Goal: Task Accomplishment & Management: Use online tool/utility

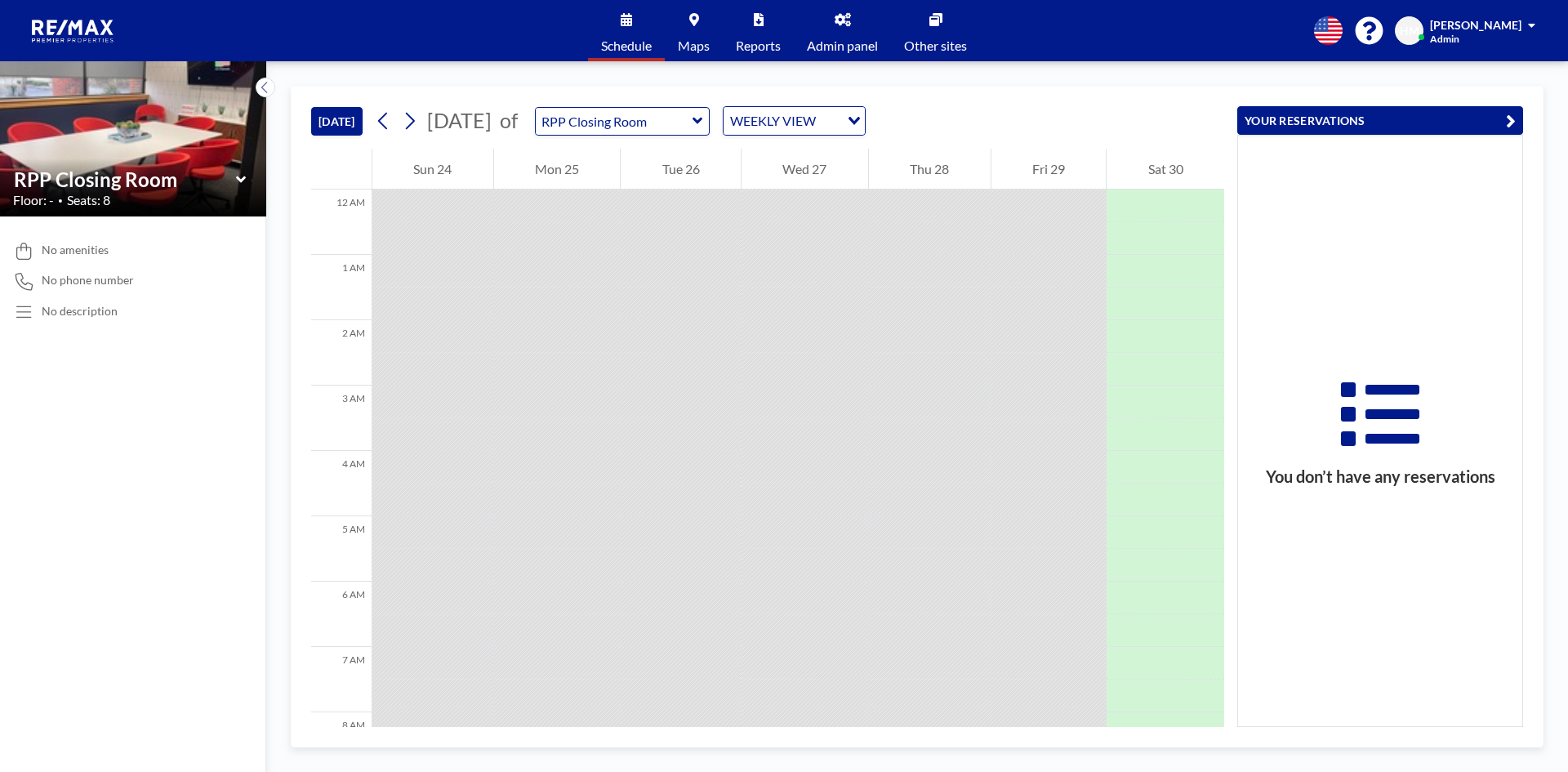
scroll to position [588, 0]
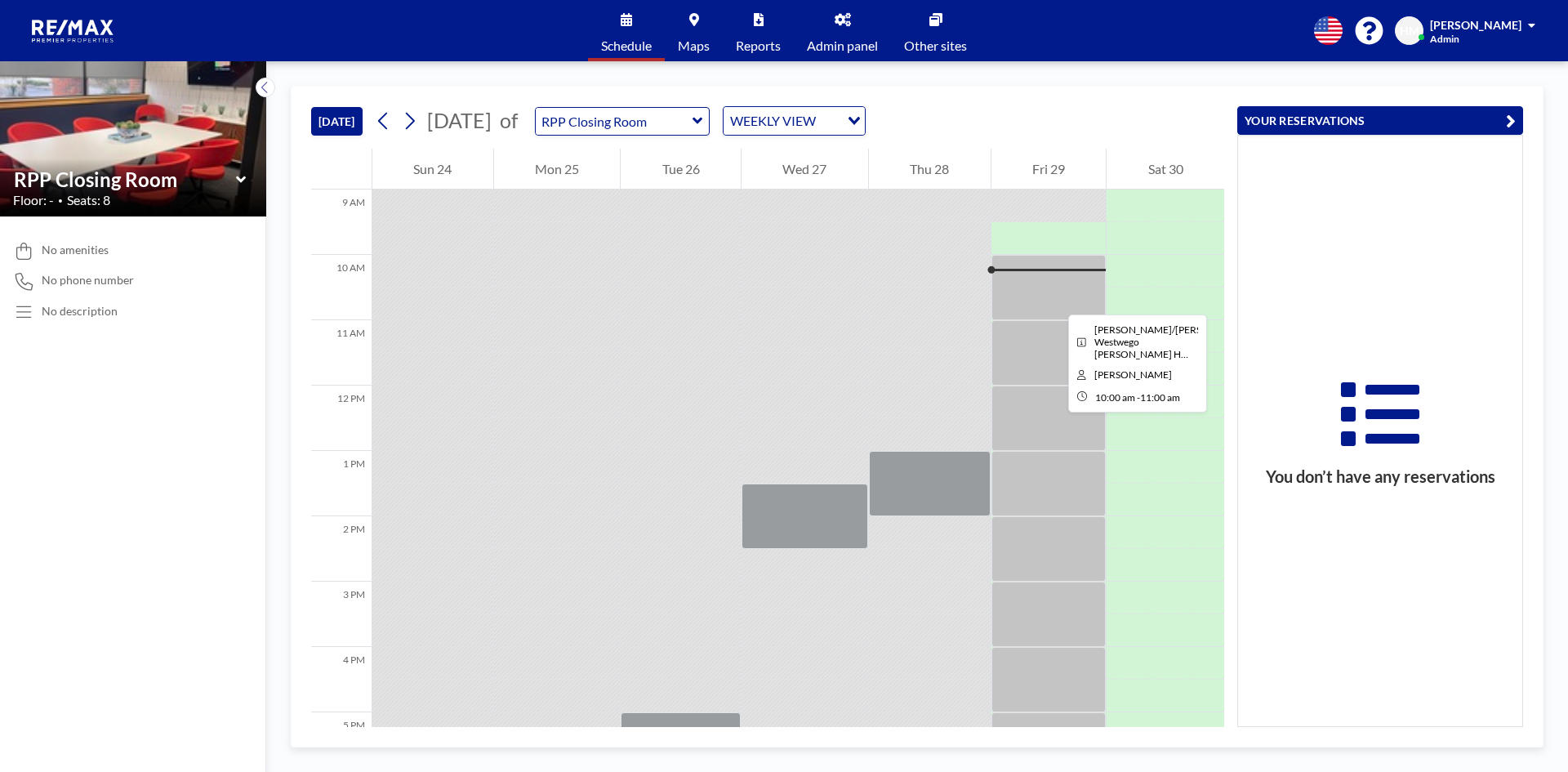
click at [1055, 299] on div at bounding box center [1049, 288] width 115 height 66
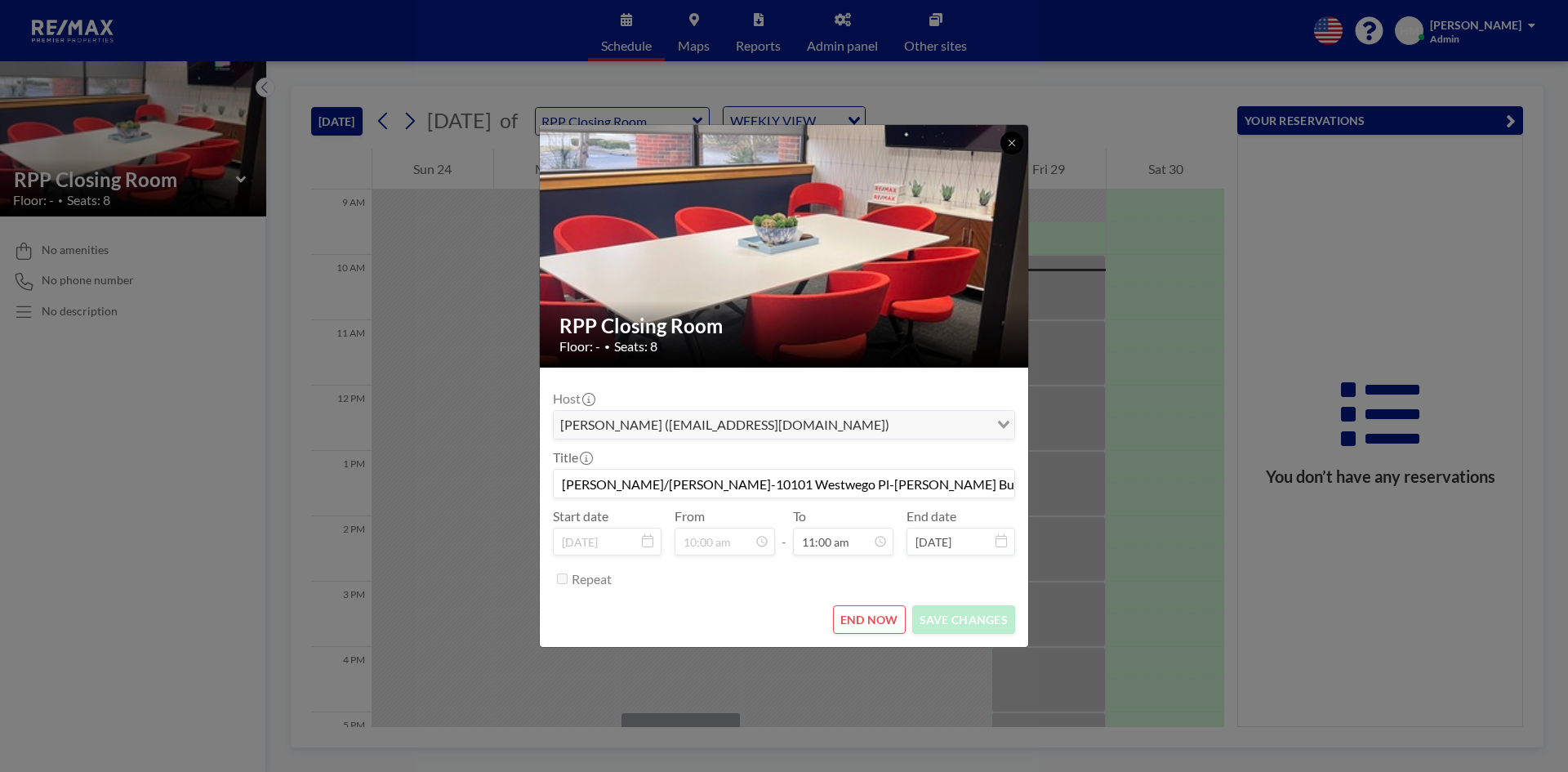
click at [1010, 140] on icon at bounding box center [1012, 143] width 10 height 10
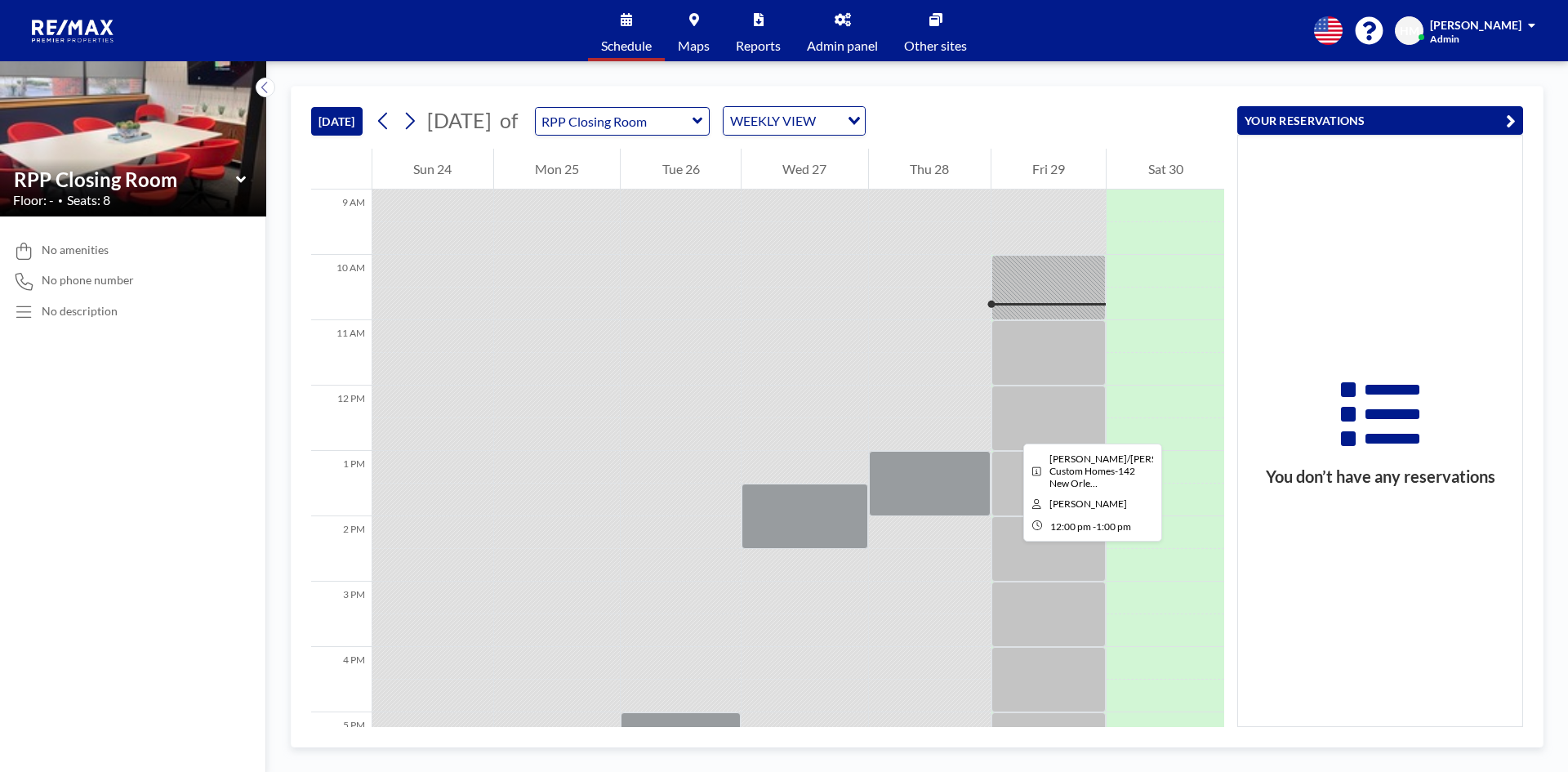
click at [1010, 429] on div at bounding box center [1049, 419] width 115 height 66
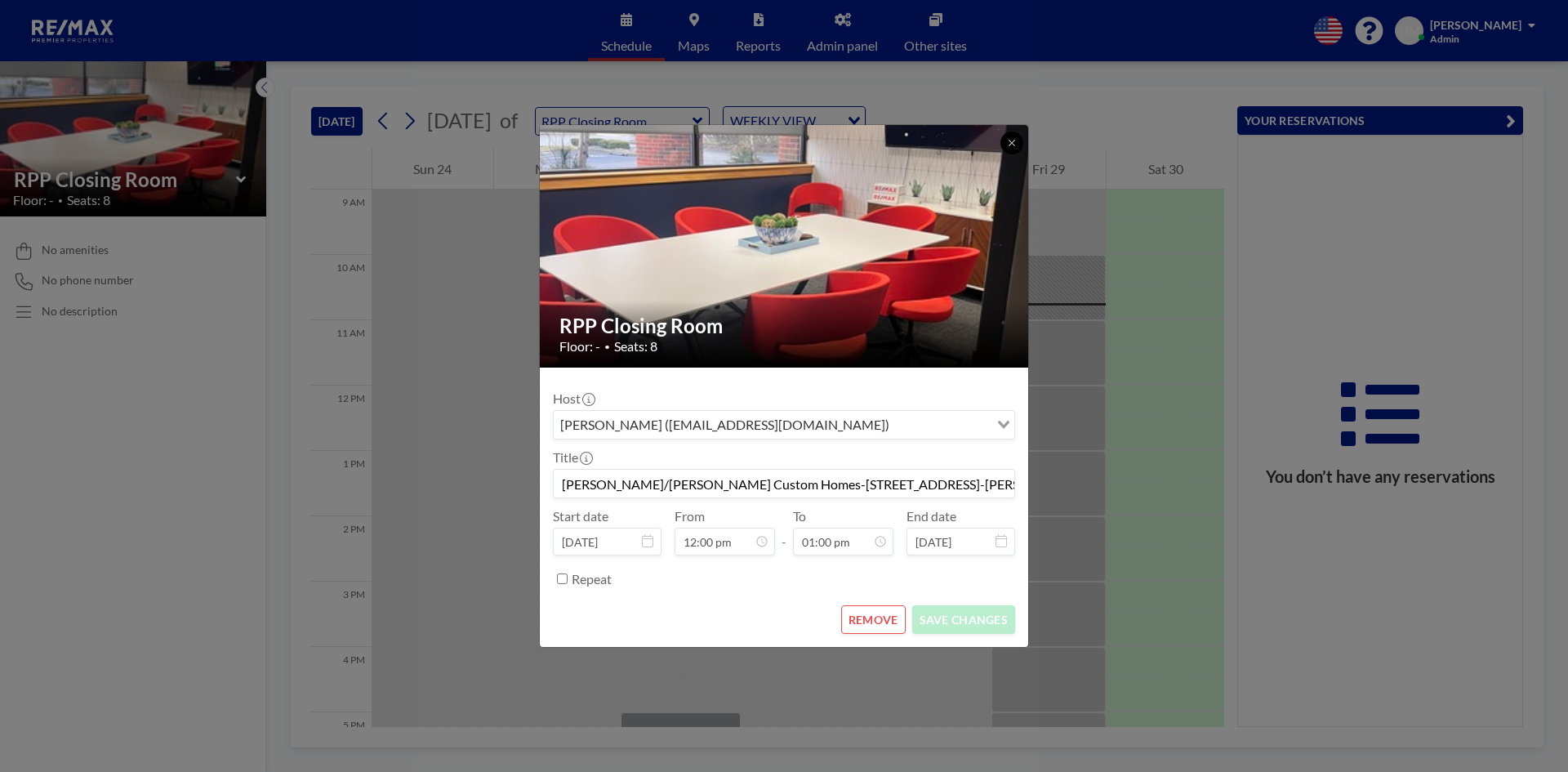
click at [1007, 139] on icon at bounding box center [1012, 143] width 10 height 10
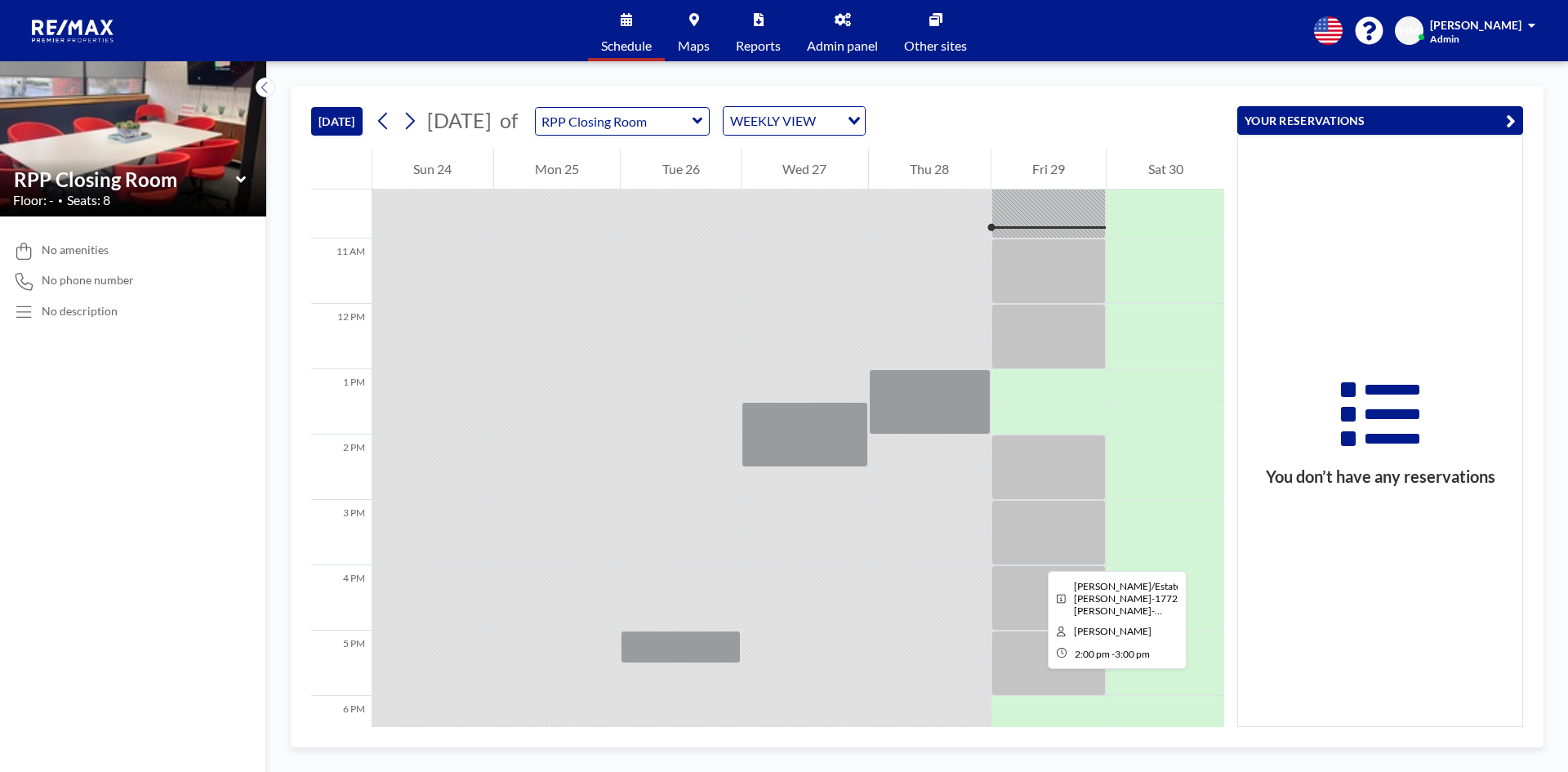
scroll to position [751, 0]
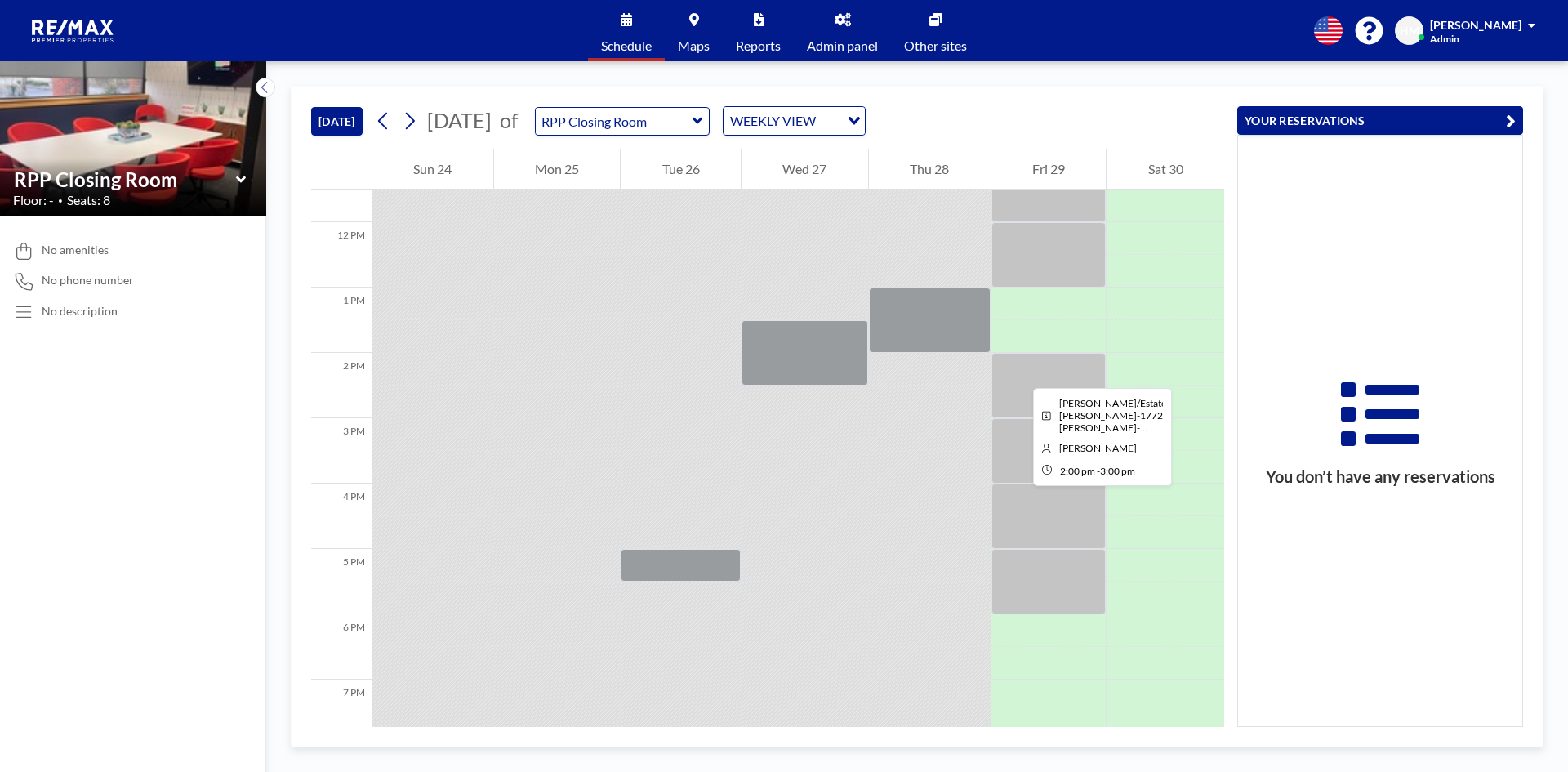
click at [1020, 373] on div at bounding box center [1049, 386] width 115 height 66
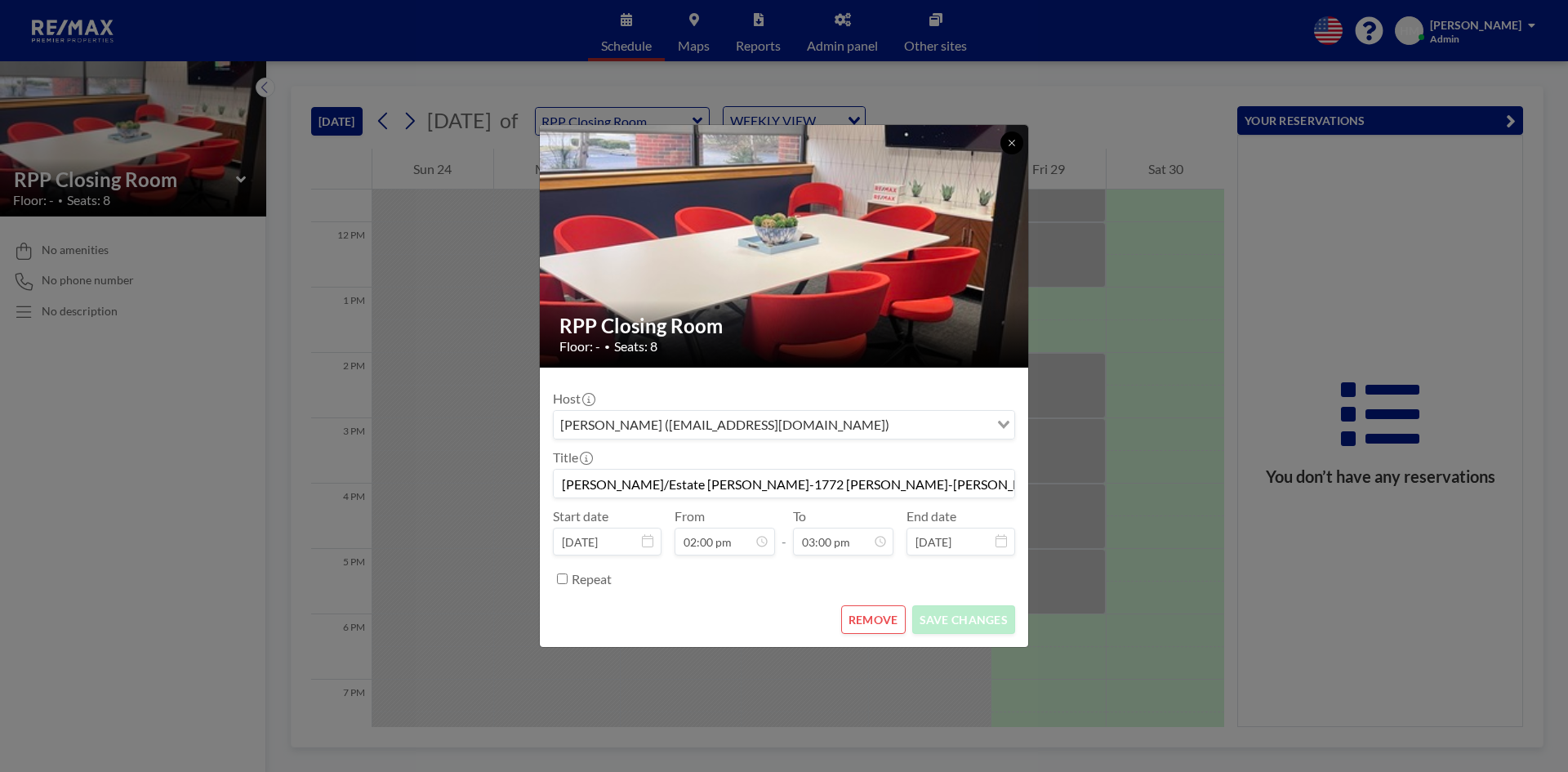
click at [1011, 139] on icon at bounding box center [1012, 143] width 10 height 10
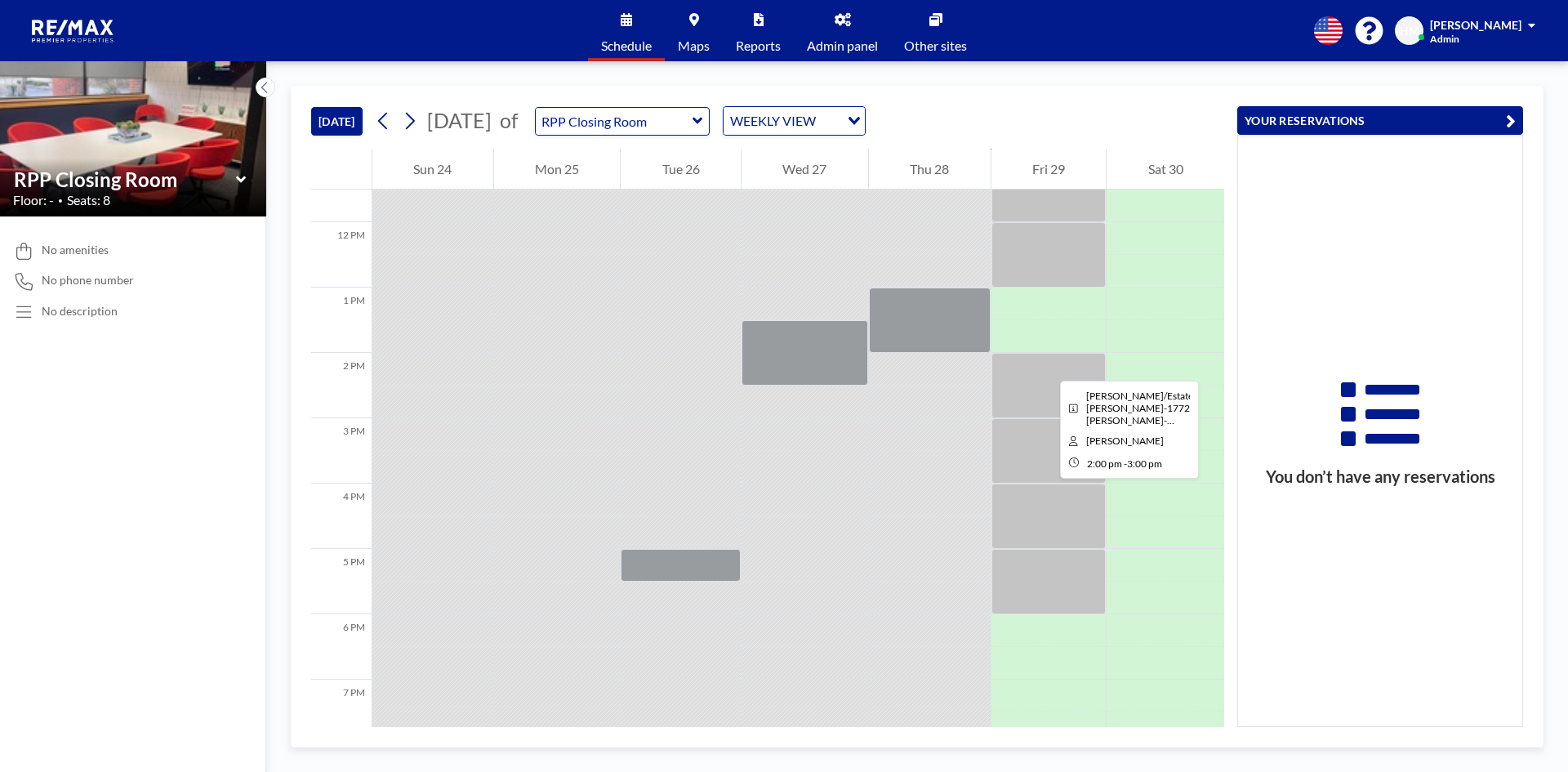
click at [1047, 366] on div at bounding box center [1049, 386] width 115 height 66
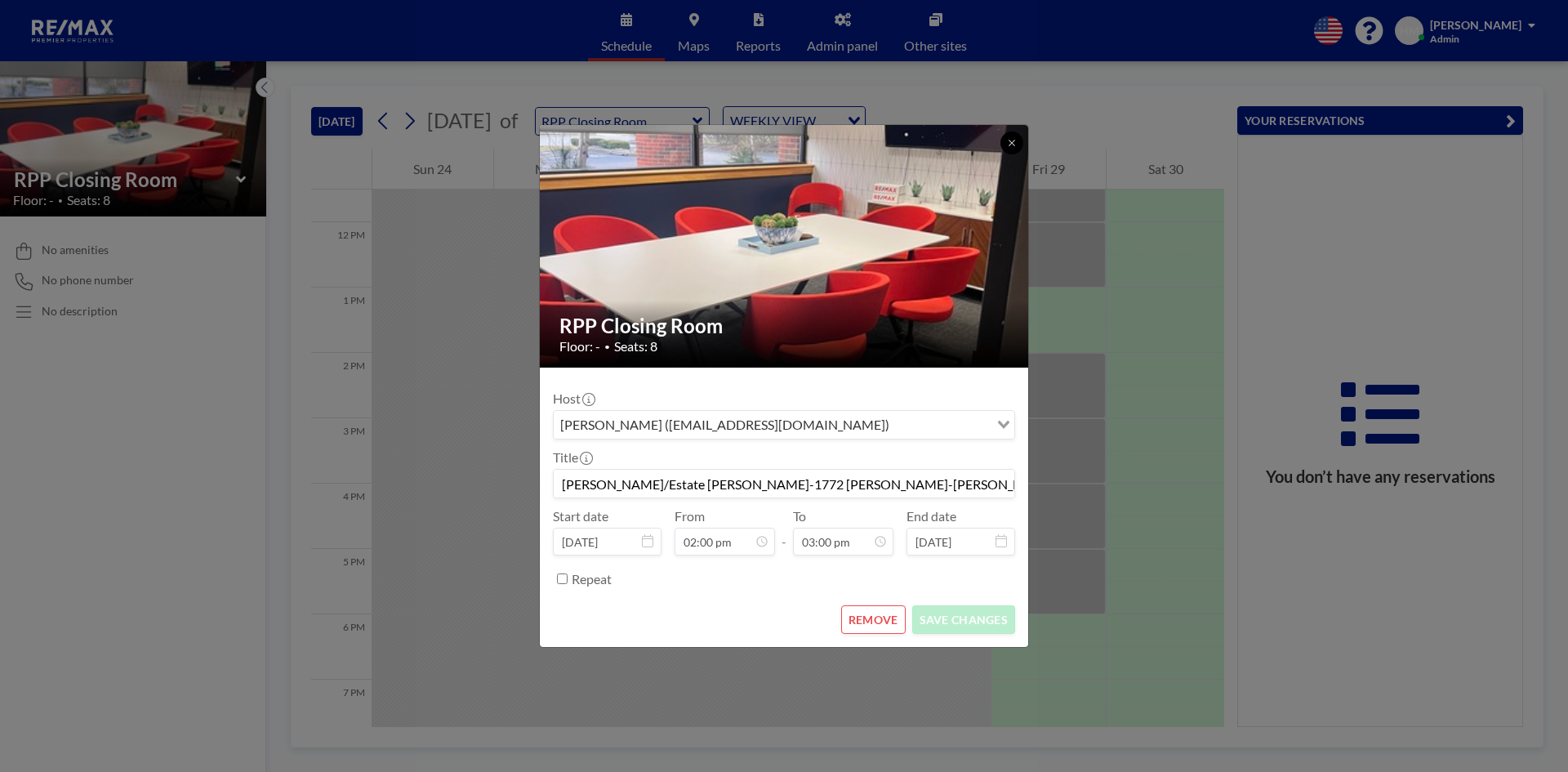
click at [1007, 140] on icon at bounding box center [1012, 143] width 10 height 10
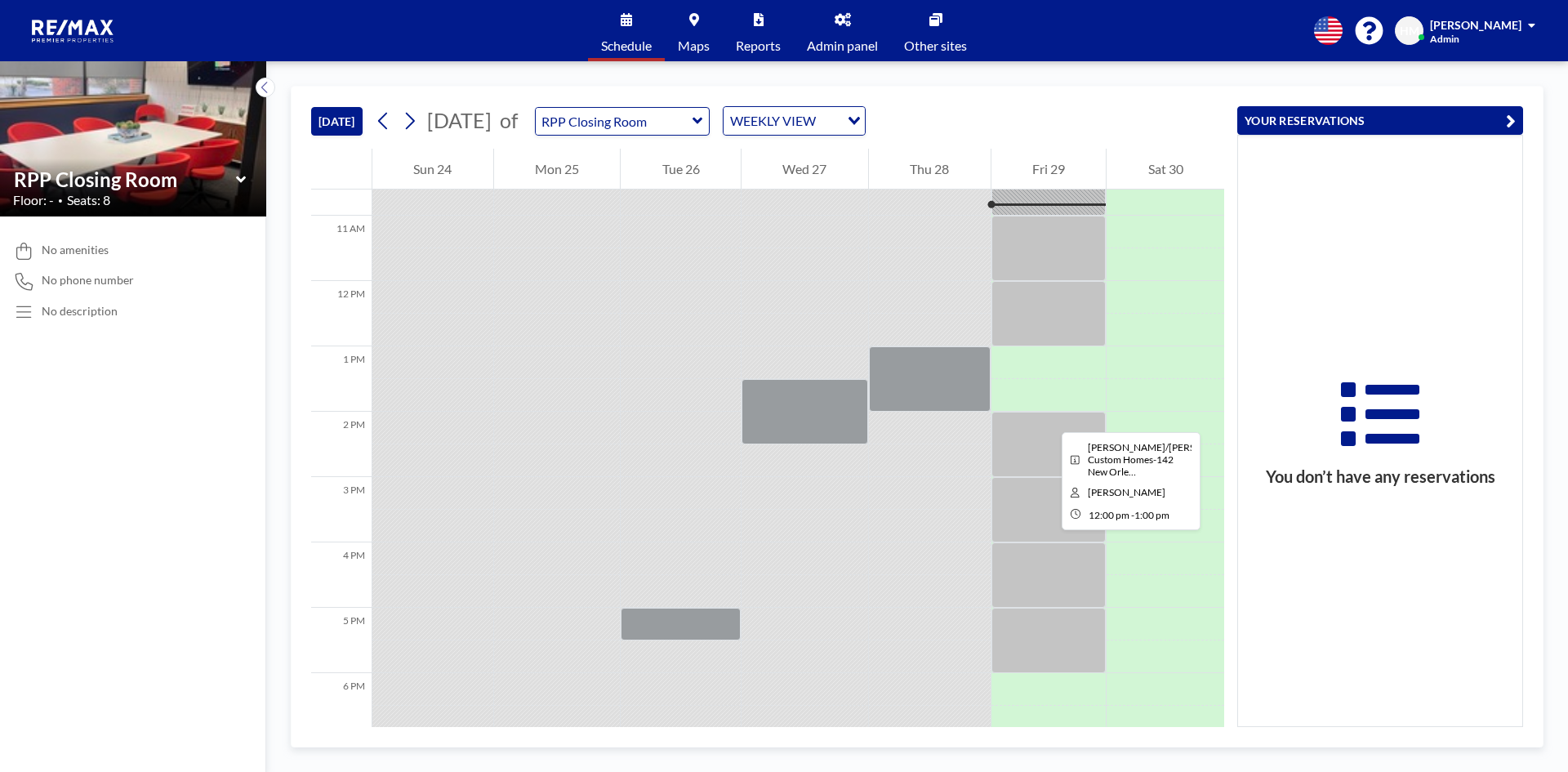
scroll to position [834, 0]
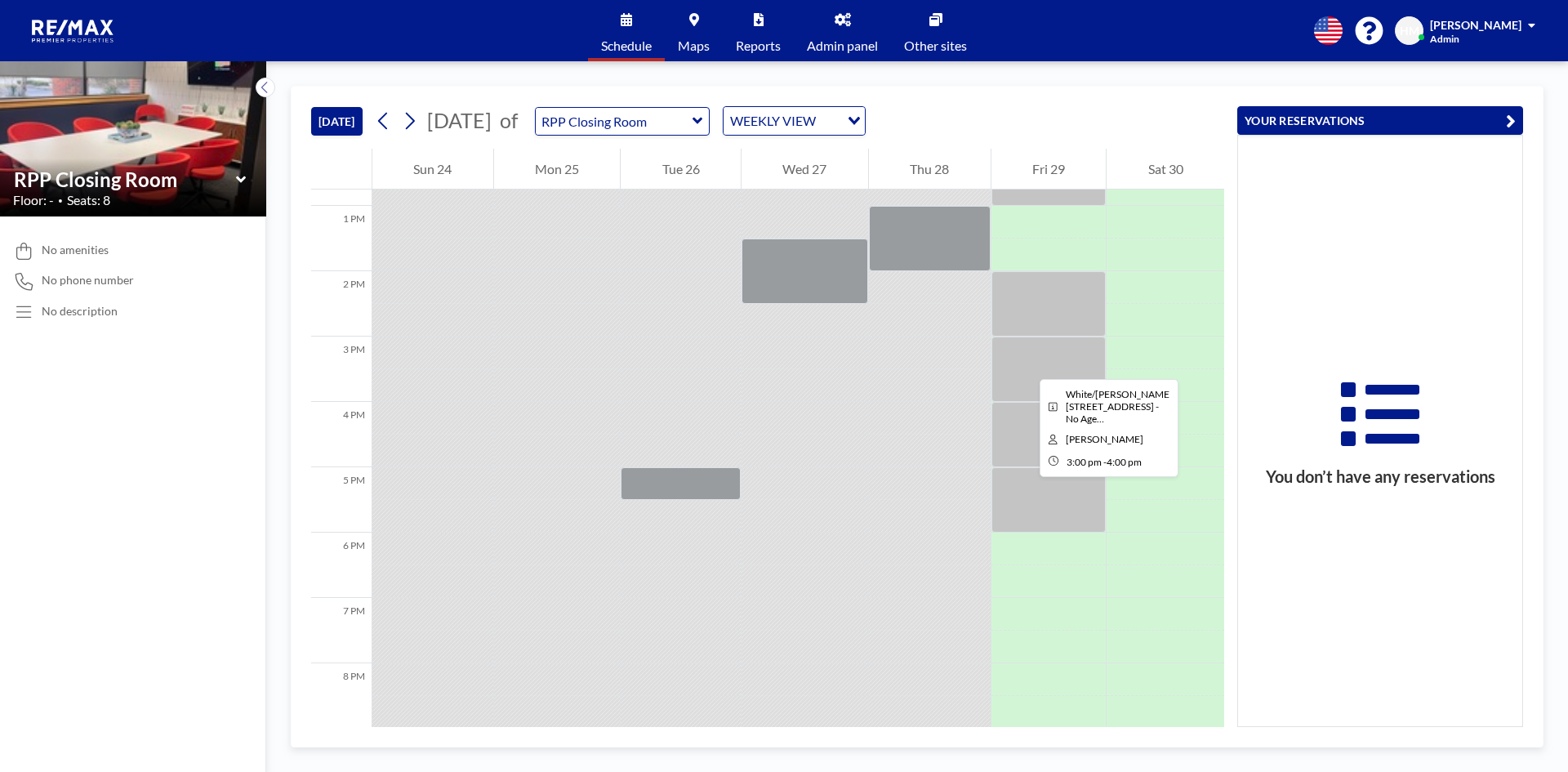
click at [1026, 364] on div at bounding box center [1049, 369] width 115 height 66
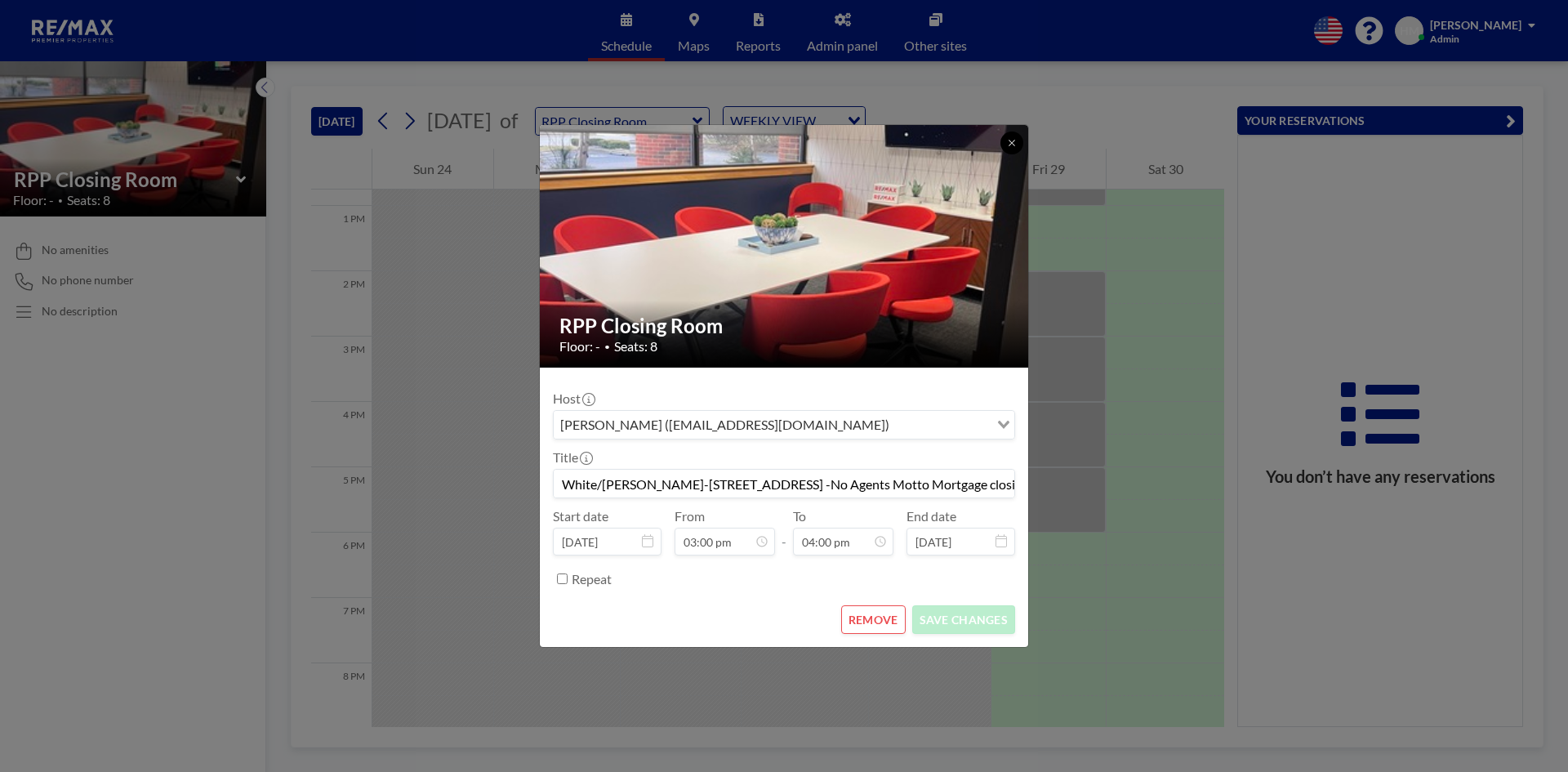
click at [1011, 147] on icon at bounding box center [1012, 143] width 10 height 10
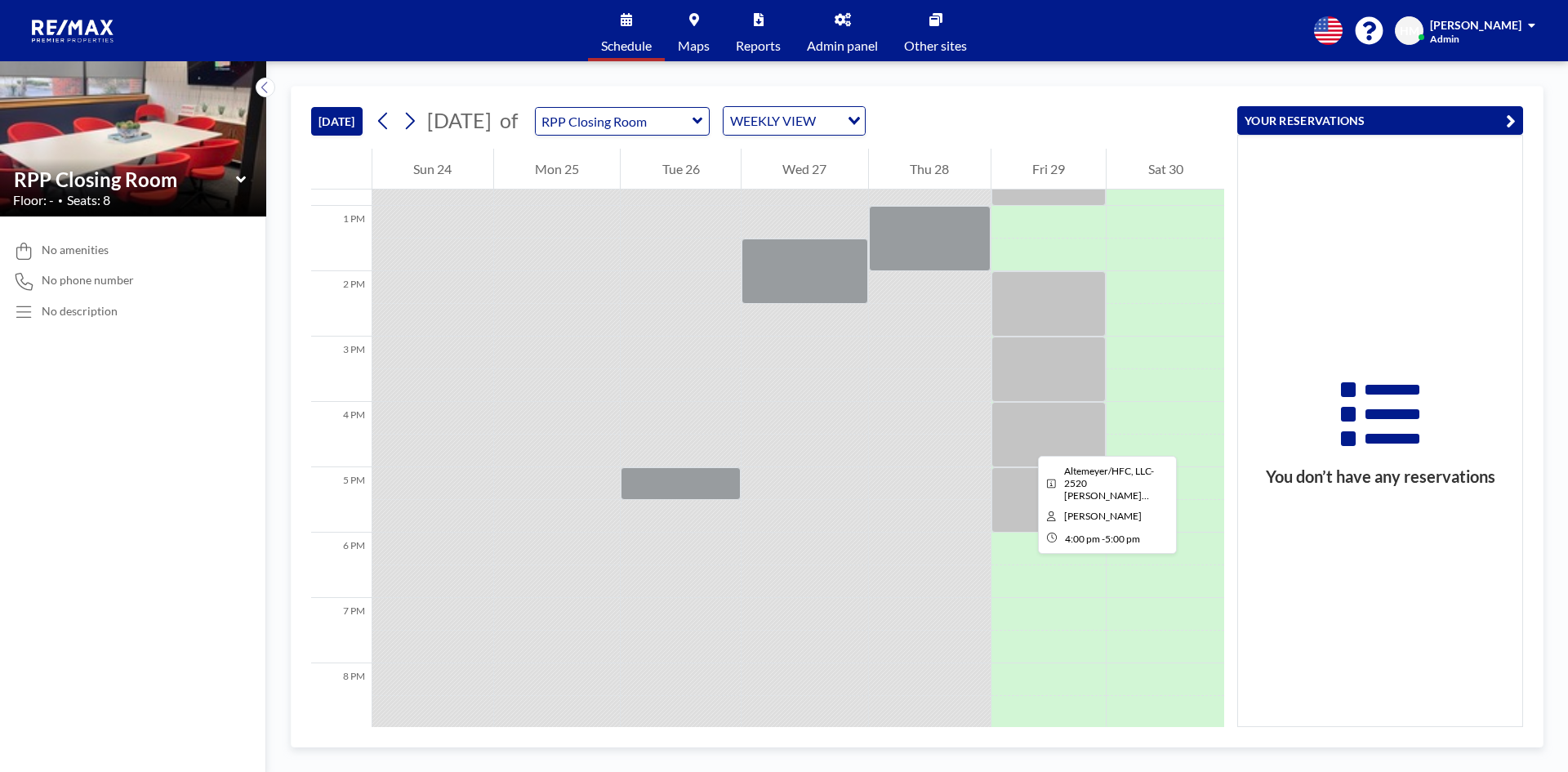
click at [1025, 441] on div at bounding box center [1049, 435] width 115 height 66
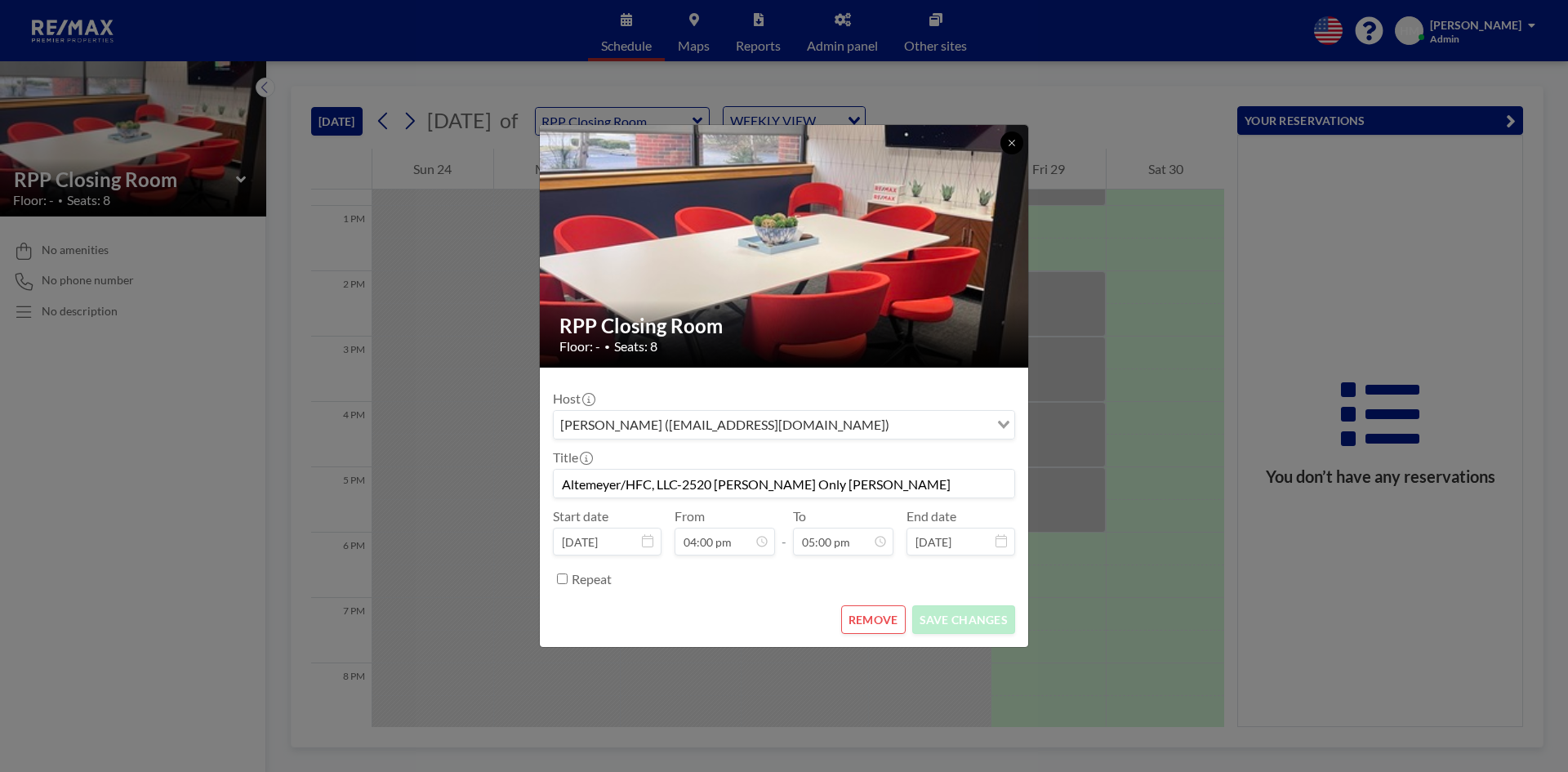
click at [1006, 138] on button at bounding box center [1011, 142] width 23 height 23
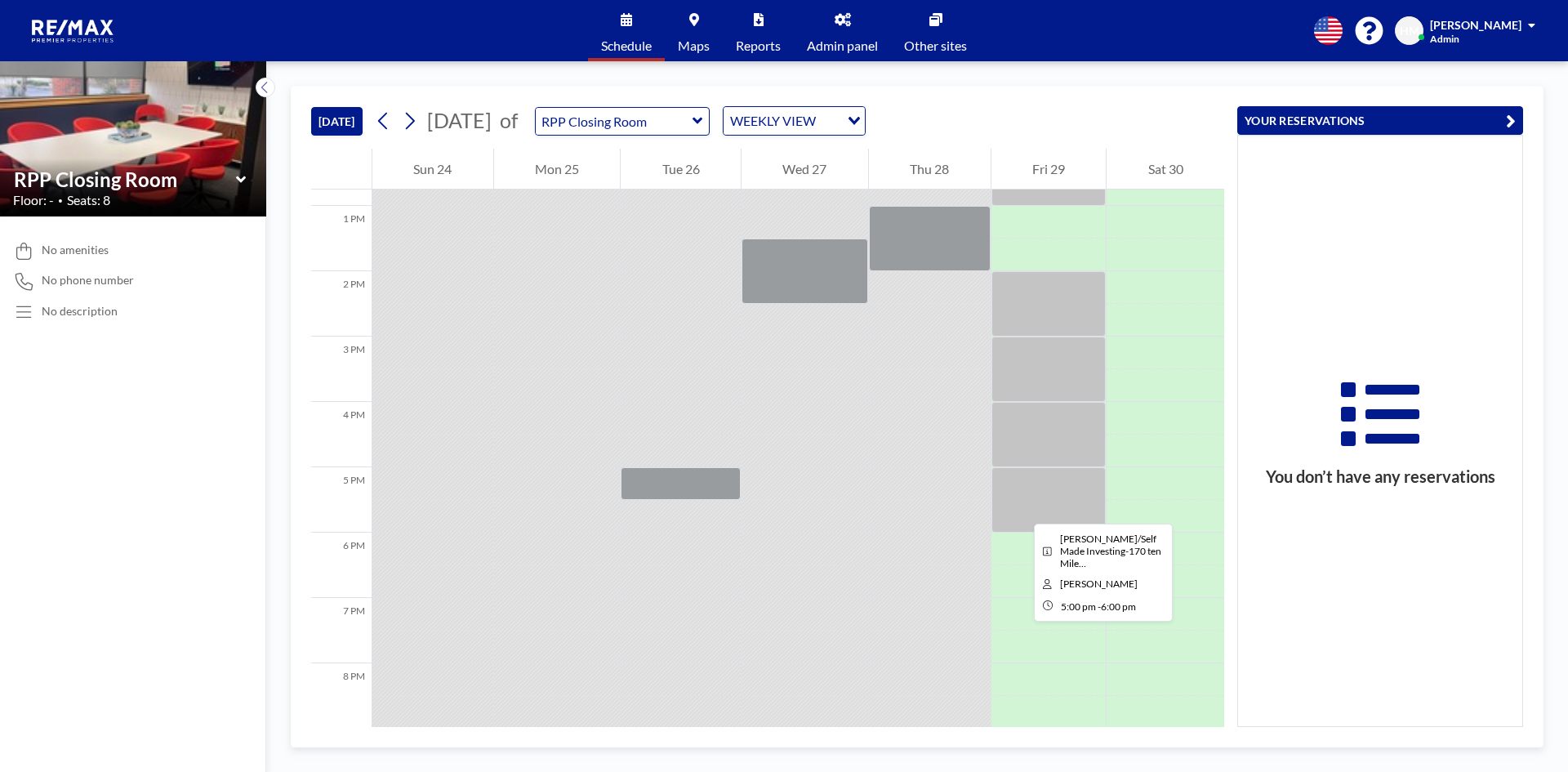
click at [1020, 509] on div at bounding box center [1049, 500] width 115 height 66
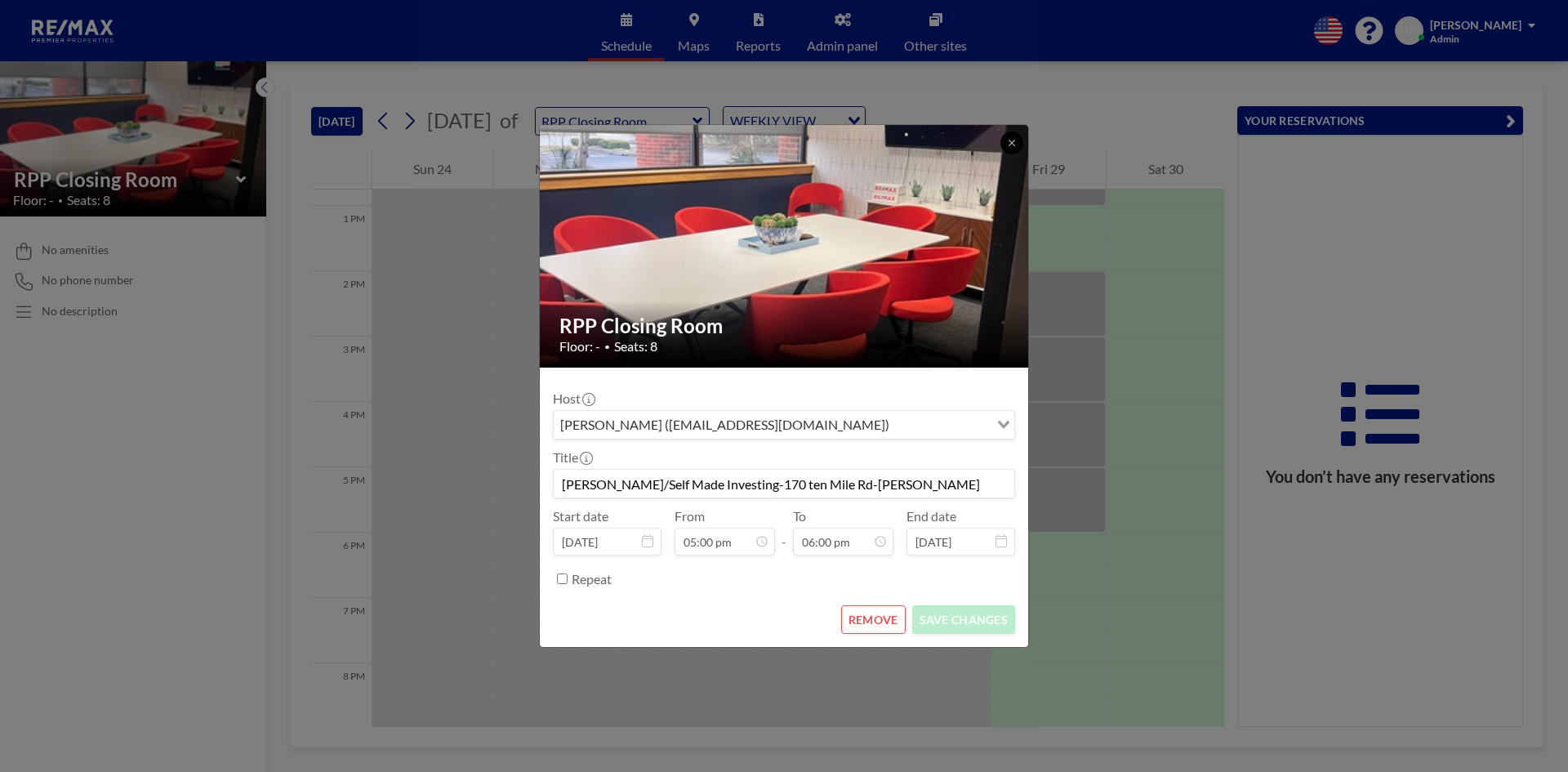
click at [1008, 143] on icon at bounding box center [1012, 143] width 10 height 10
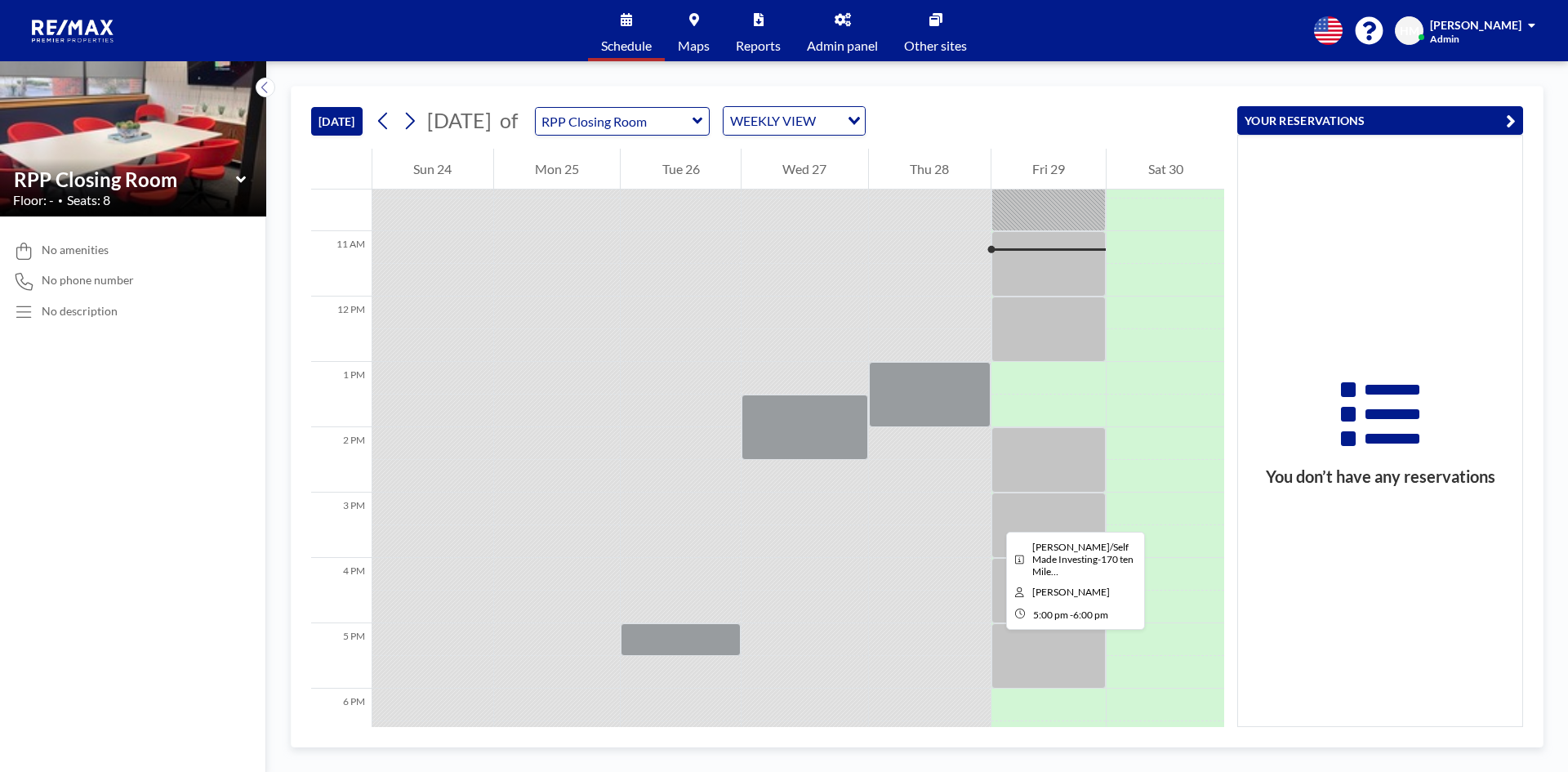
scroll to position [670, 0]
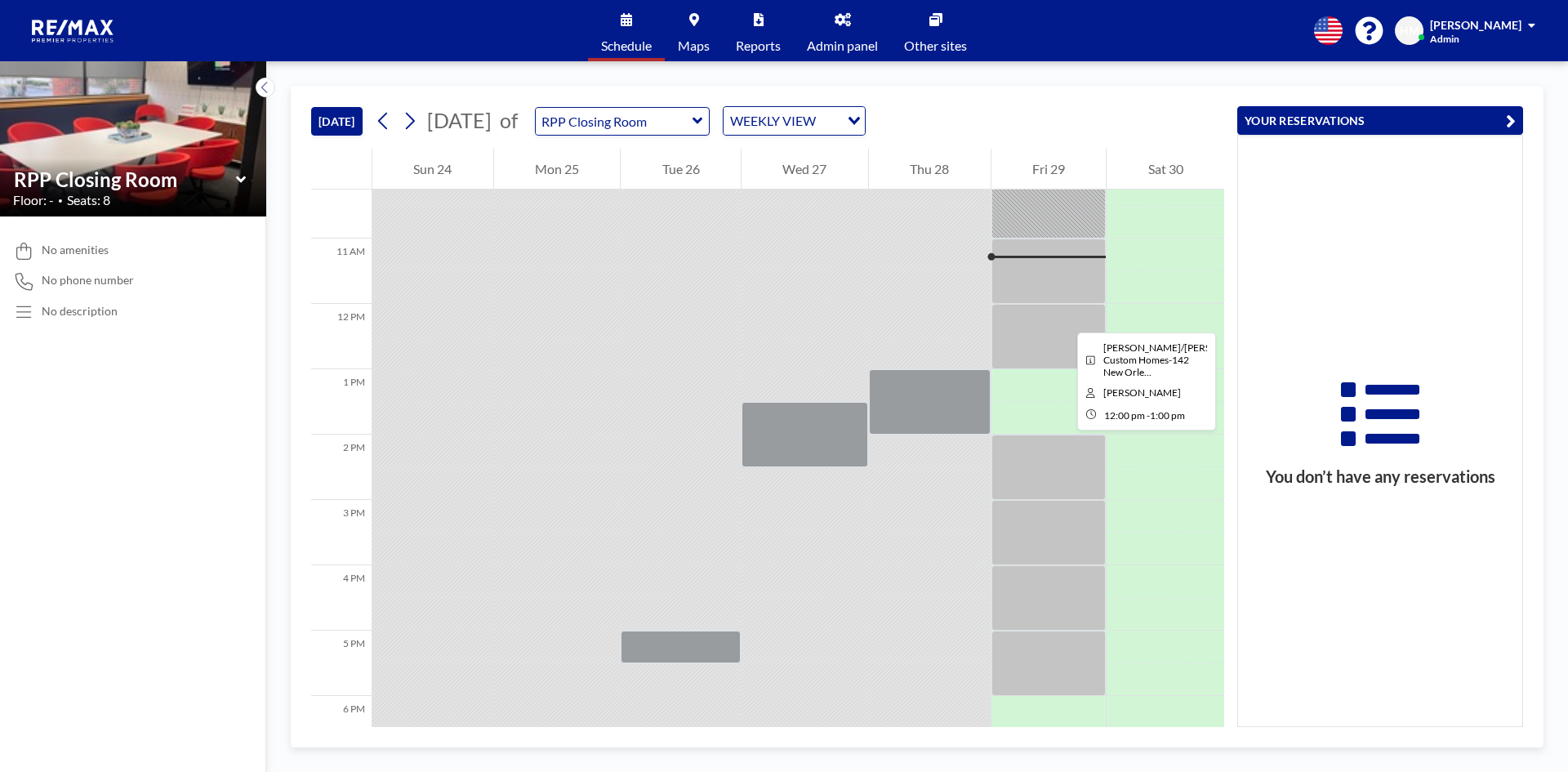
click at [1064, 317] on div at bounding box center [1049, 336] width 115 height 66
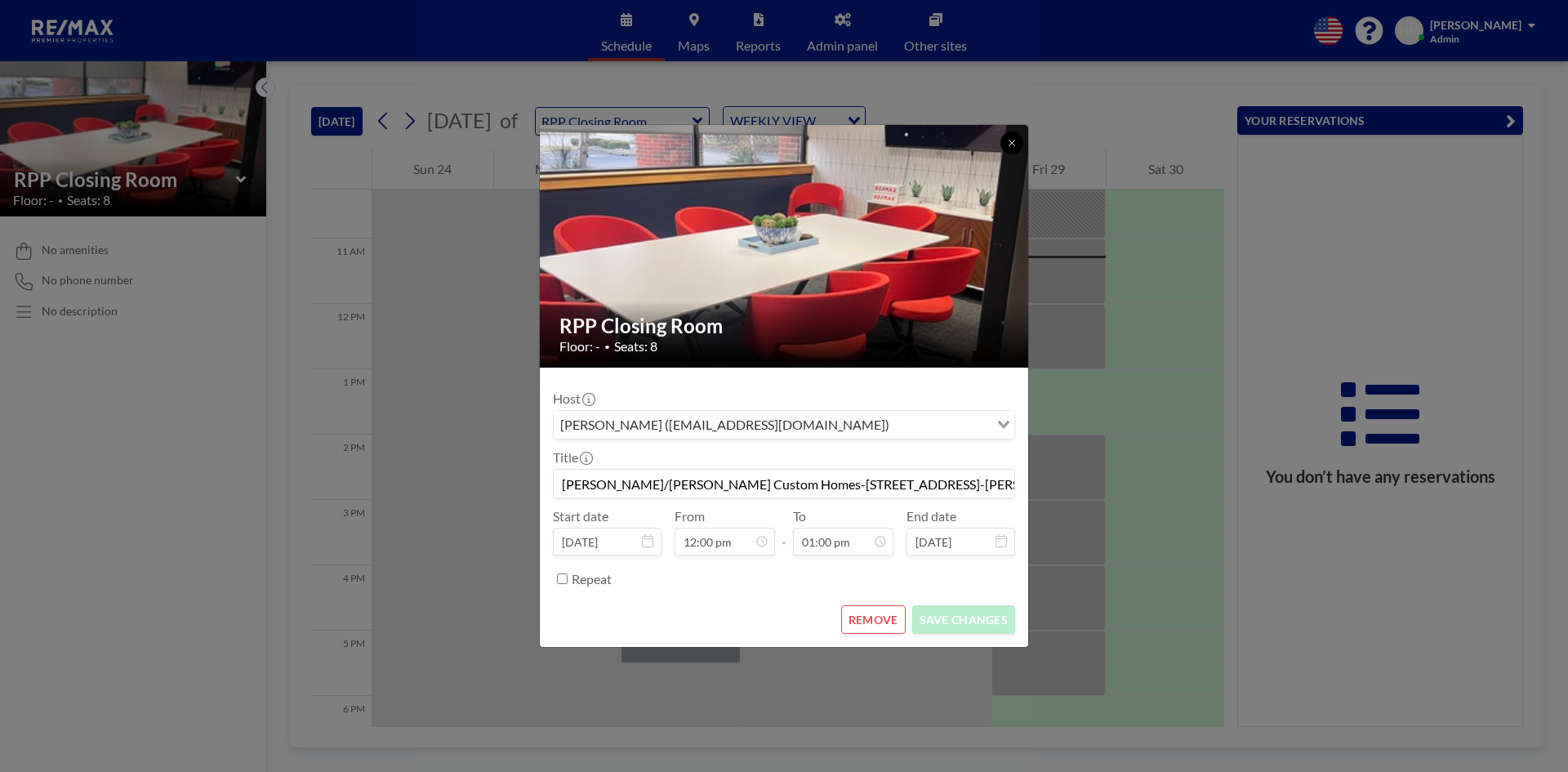
click at [1009, 139] on icon at bounding box center [1012, 143] width 10 height 10
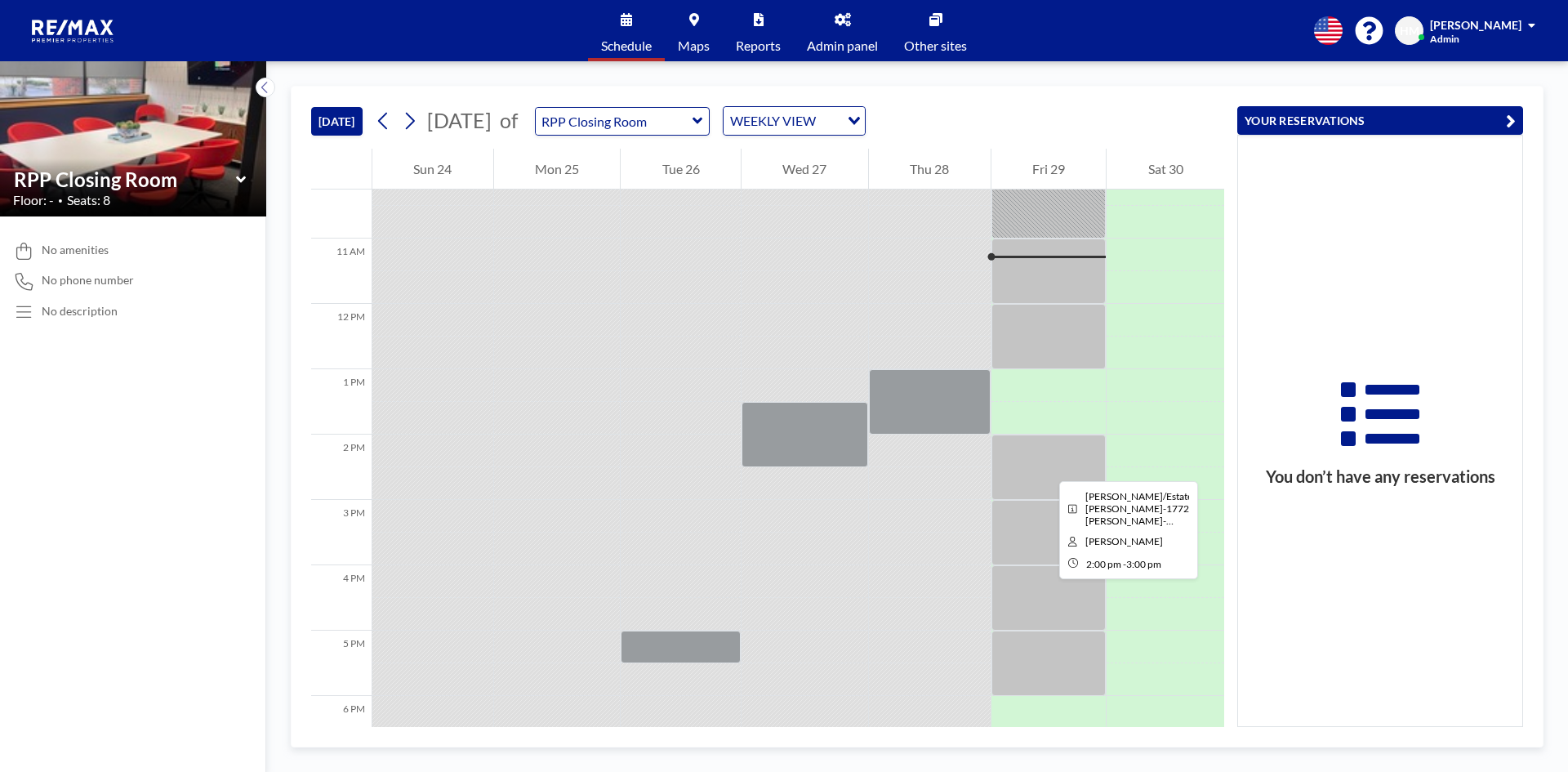
click at [1046, 467] on div at bounding box center [1049, 468] width 115 height 66
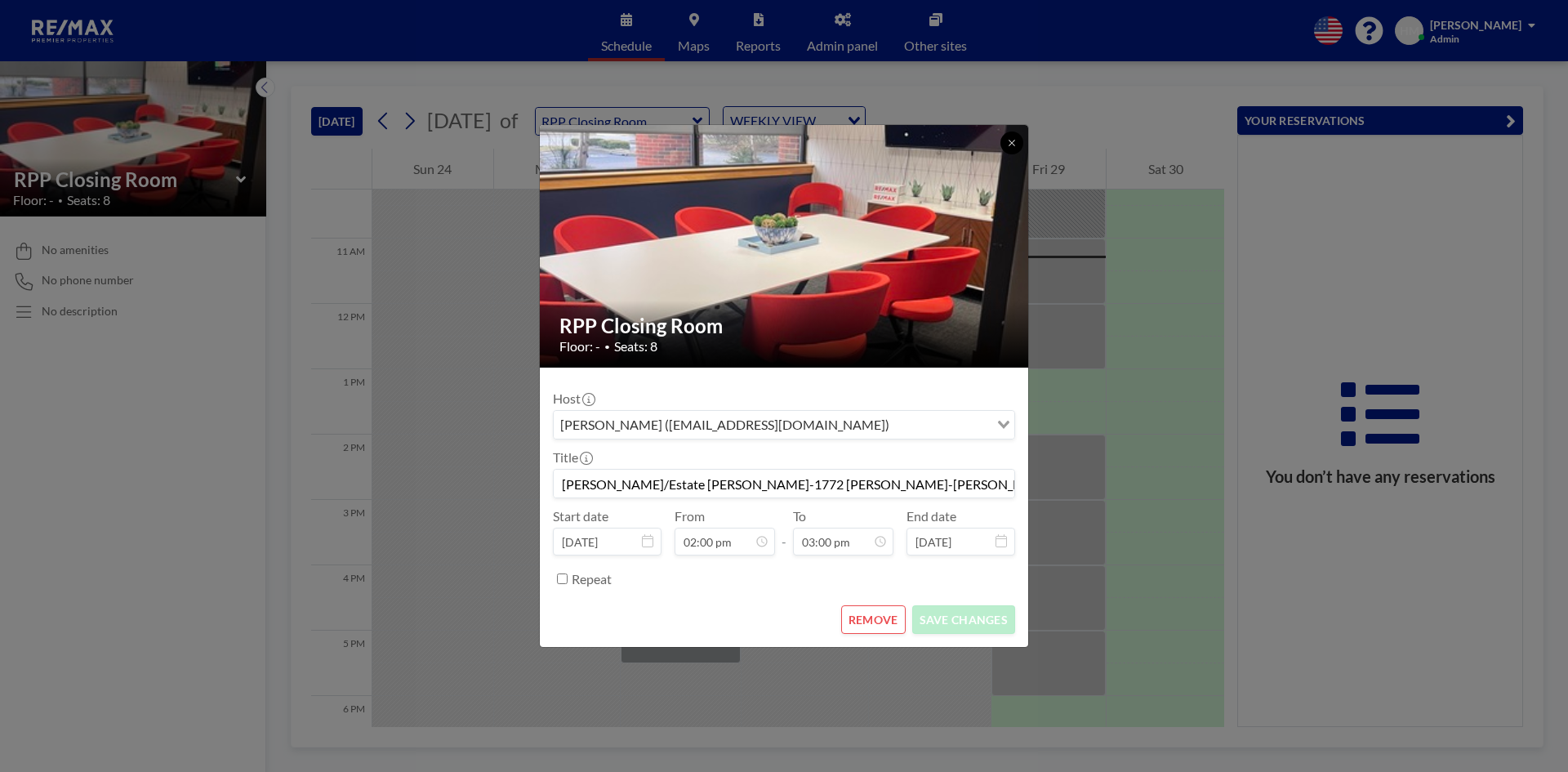
click at [1011, 139] on icon at bounding box center [1012, 143] width 10 height 10
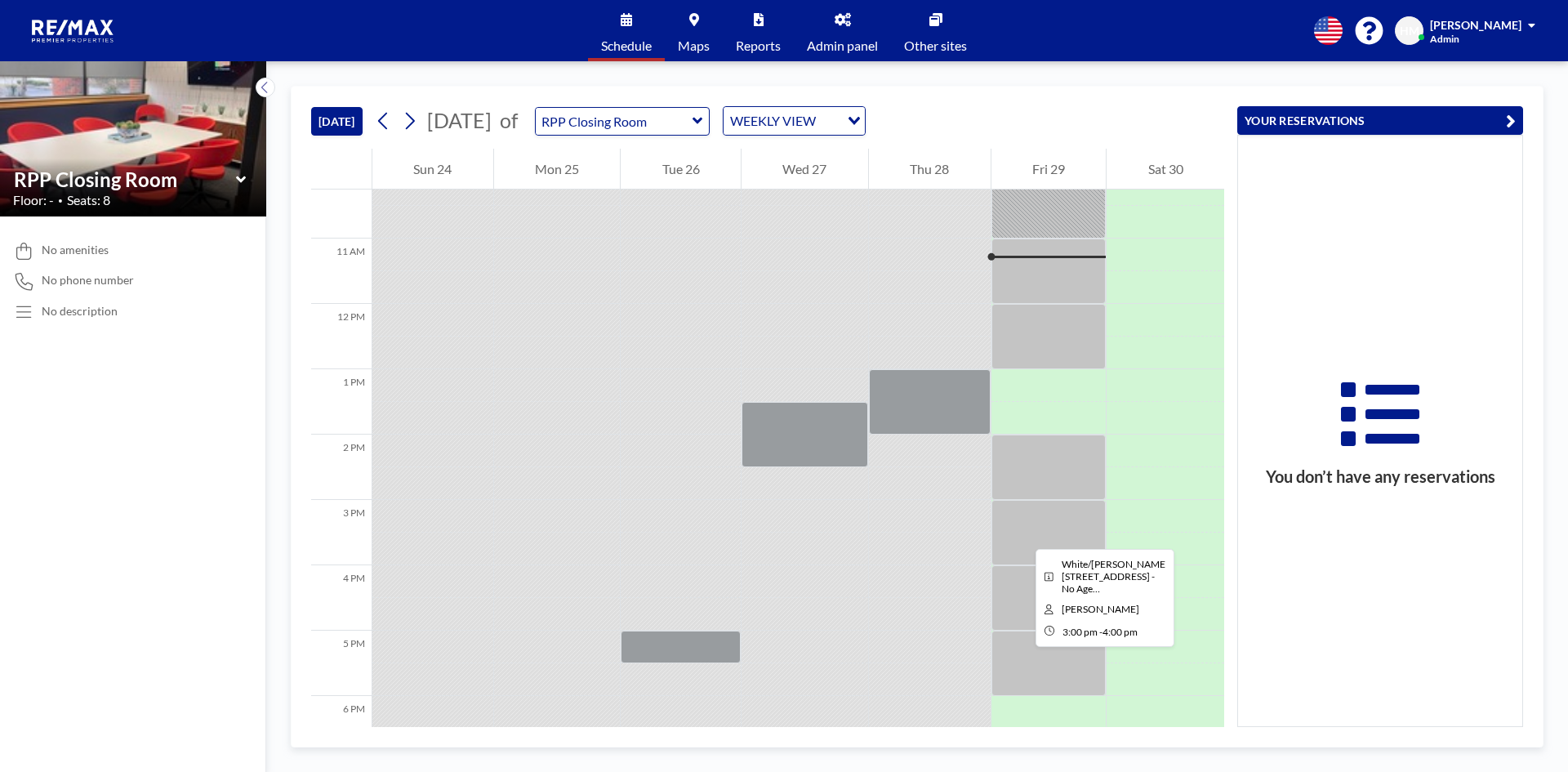
click at [1022, 534] on div at bounding box center [1049, 533] width 115 height 66
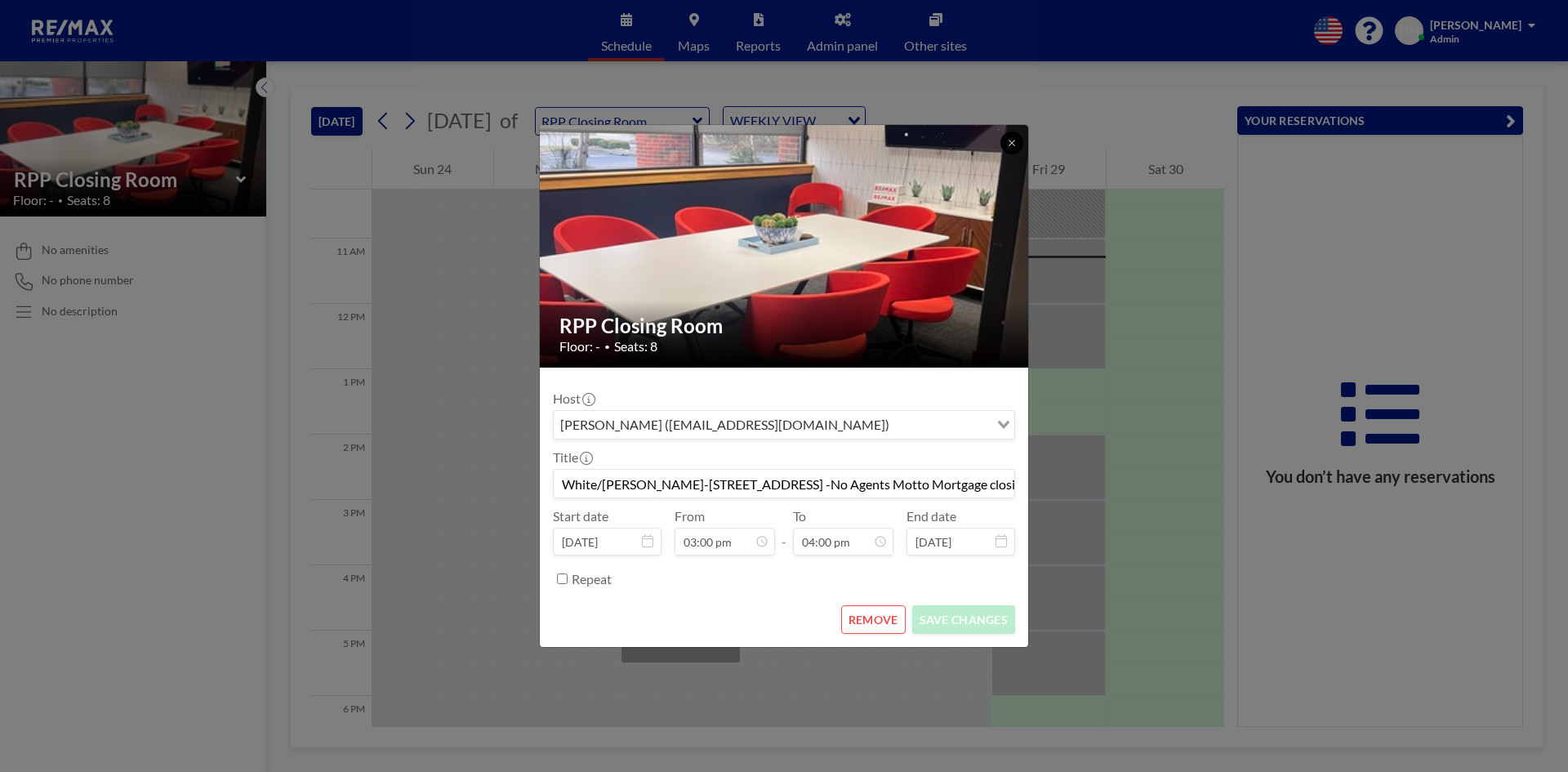
click at [1011, 147] on icon at bounding box center [1012, 143] width 10 height 10
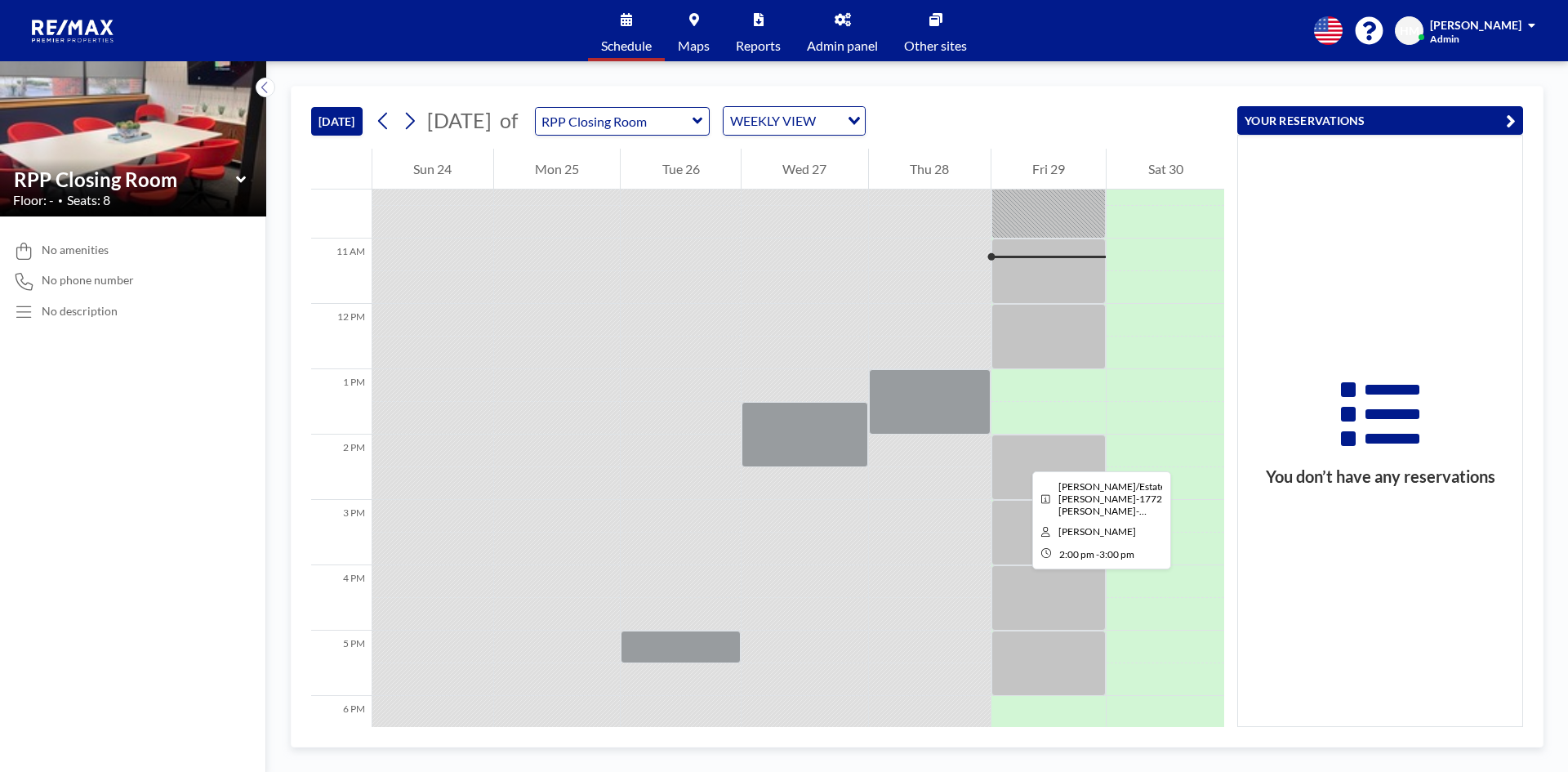
click at [1019, 457] on div at bounding box center [1049, 468] width 115 height 66
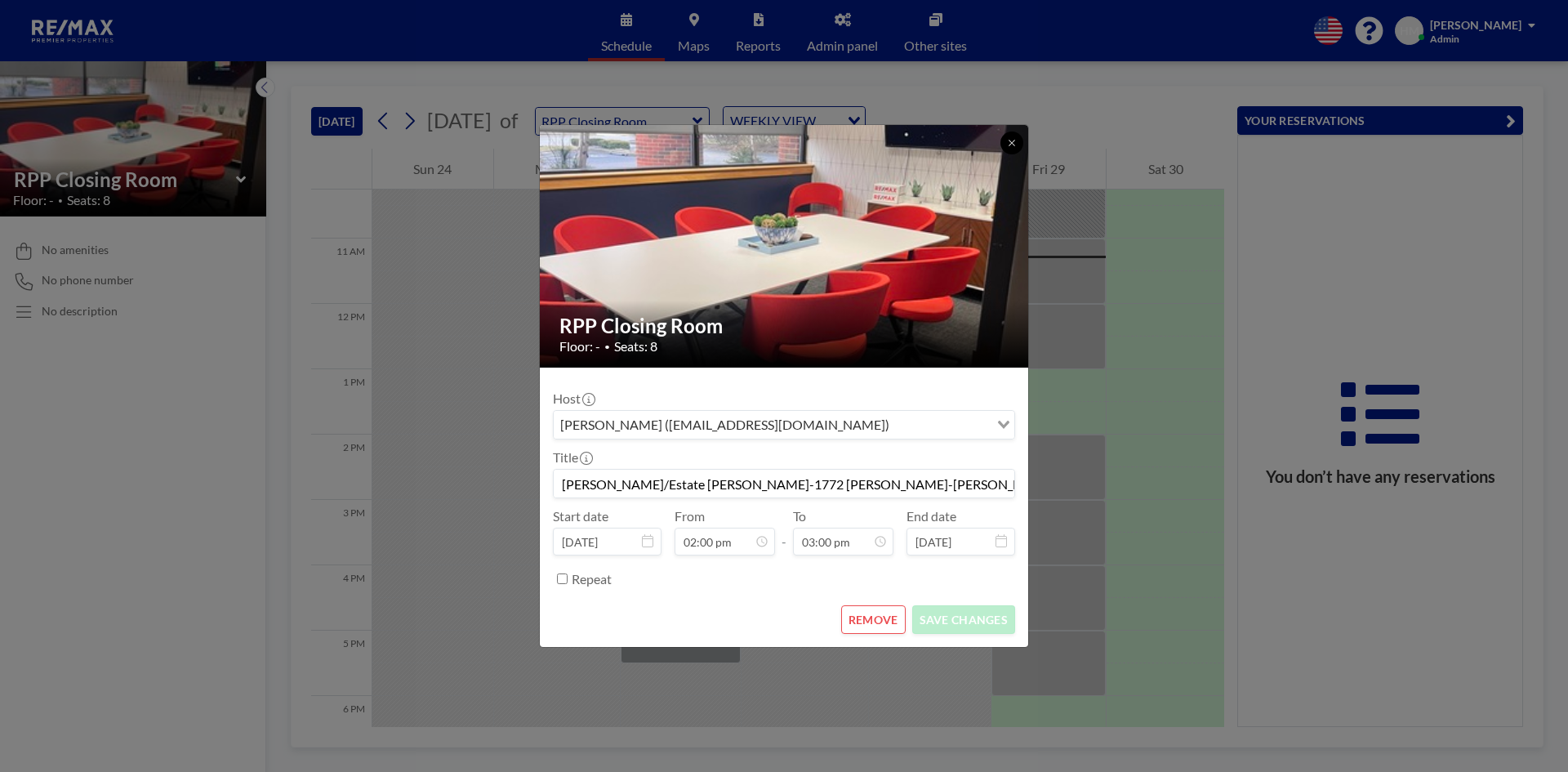
click at [1009, 147] on icon at bounding box center [1012, 143] width 10 height 10
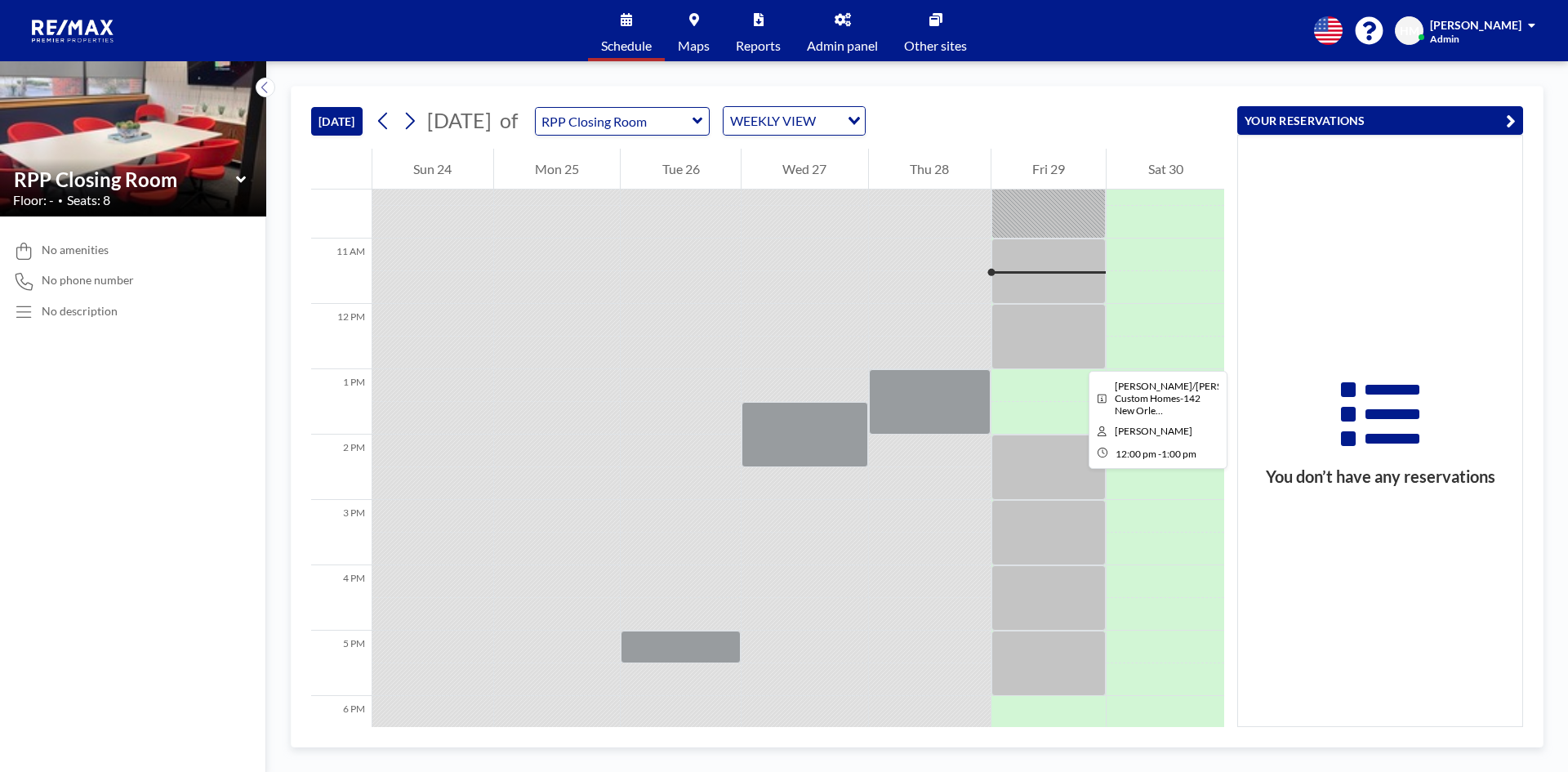
click at [1076, 356] on div at bounding box center [1049, 336] width 115 height 66
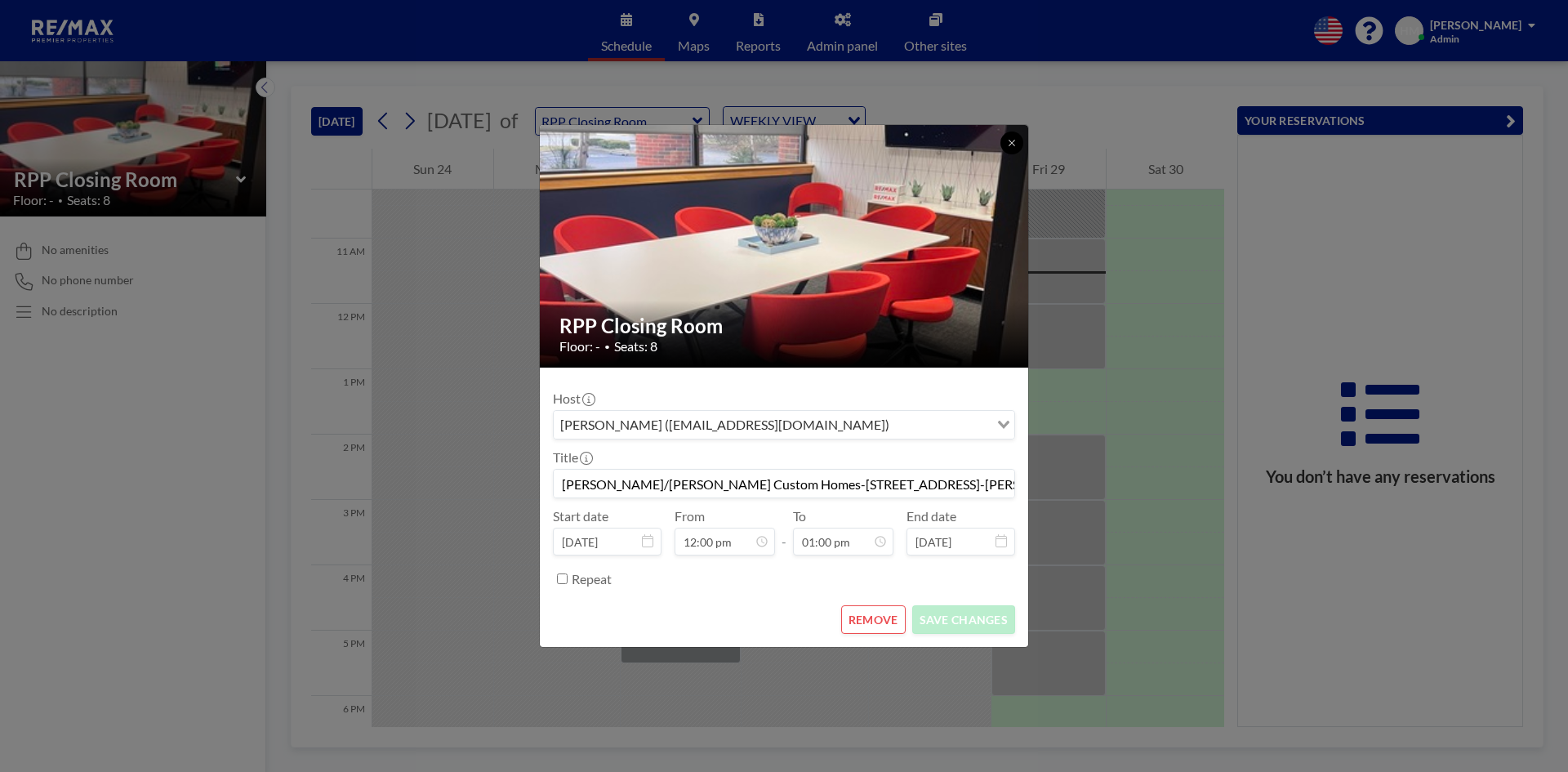
click at [1018, 144] on button at bounding box center [1011, 142] width 23 height 23
